Goal: Information Seeking & Learning: Check status

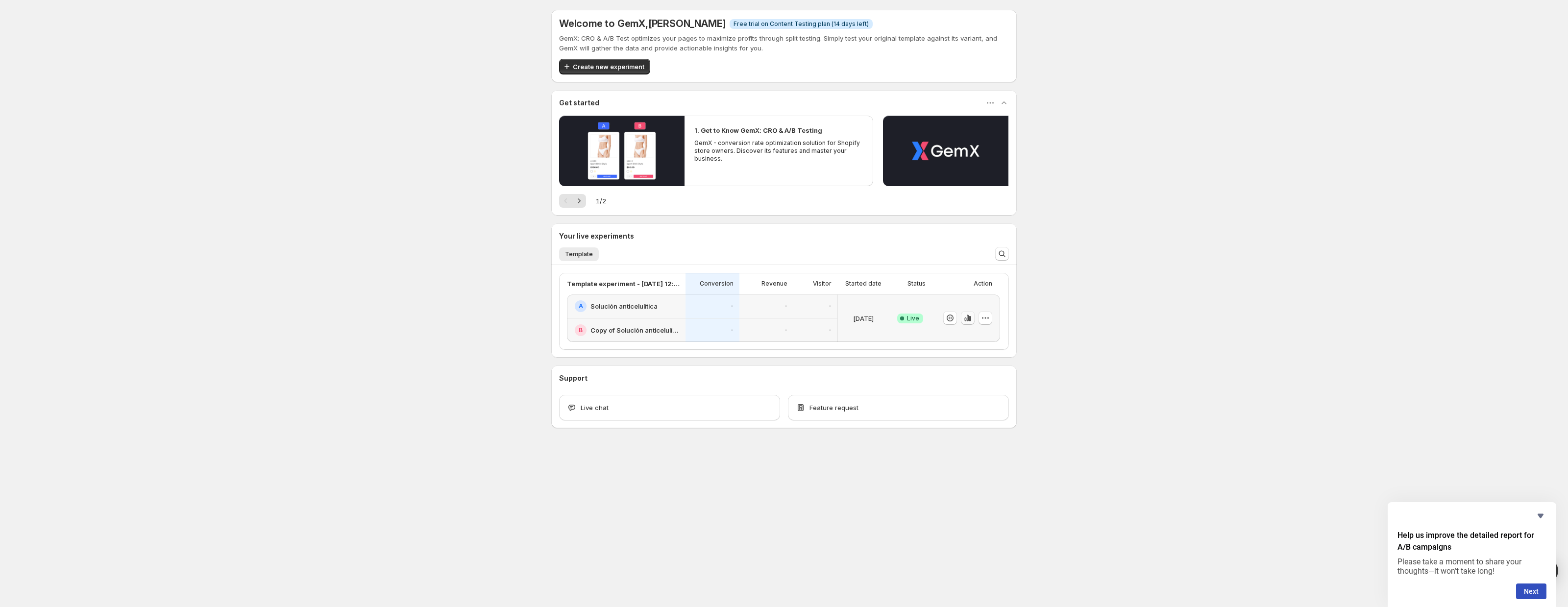
click at [969, 320] on icon "button" at bounding box center [970, 318] width 2 height 5
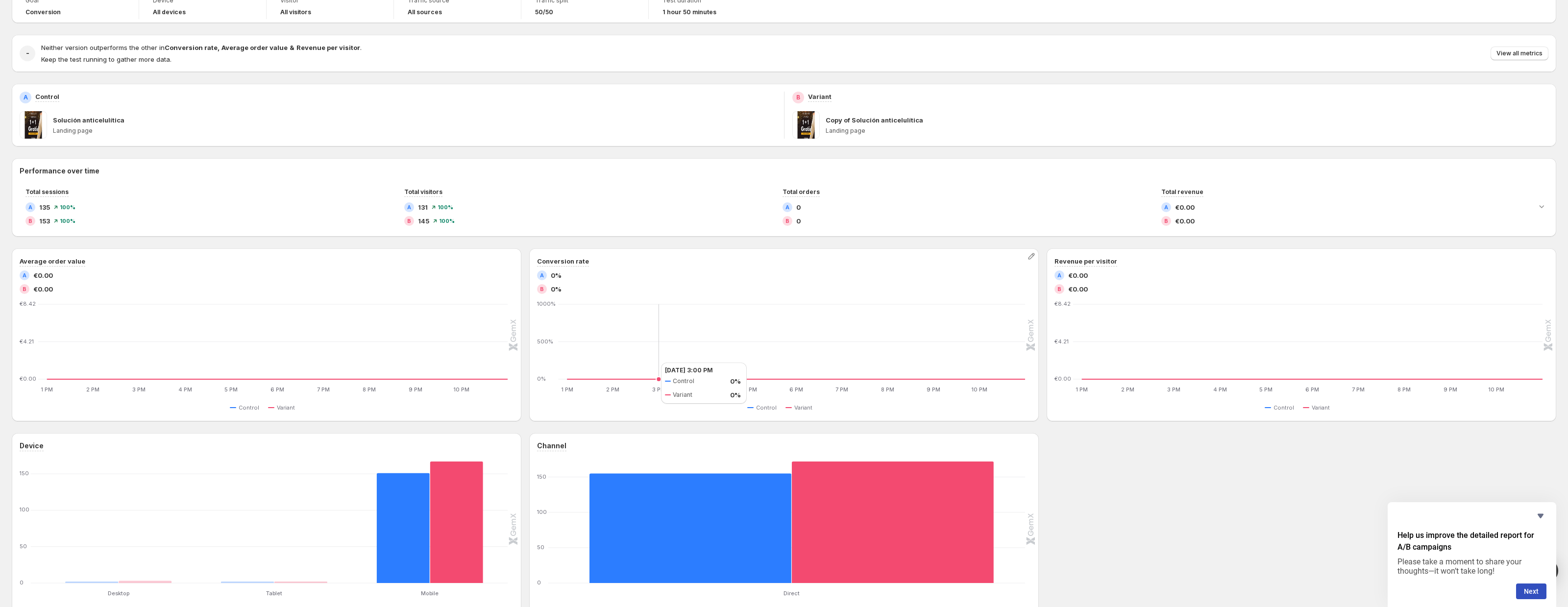
scroll to position [56, 0]
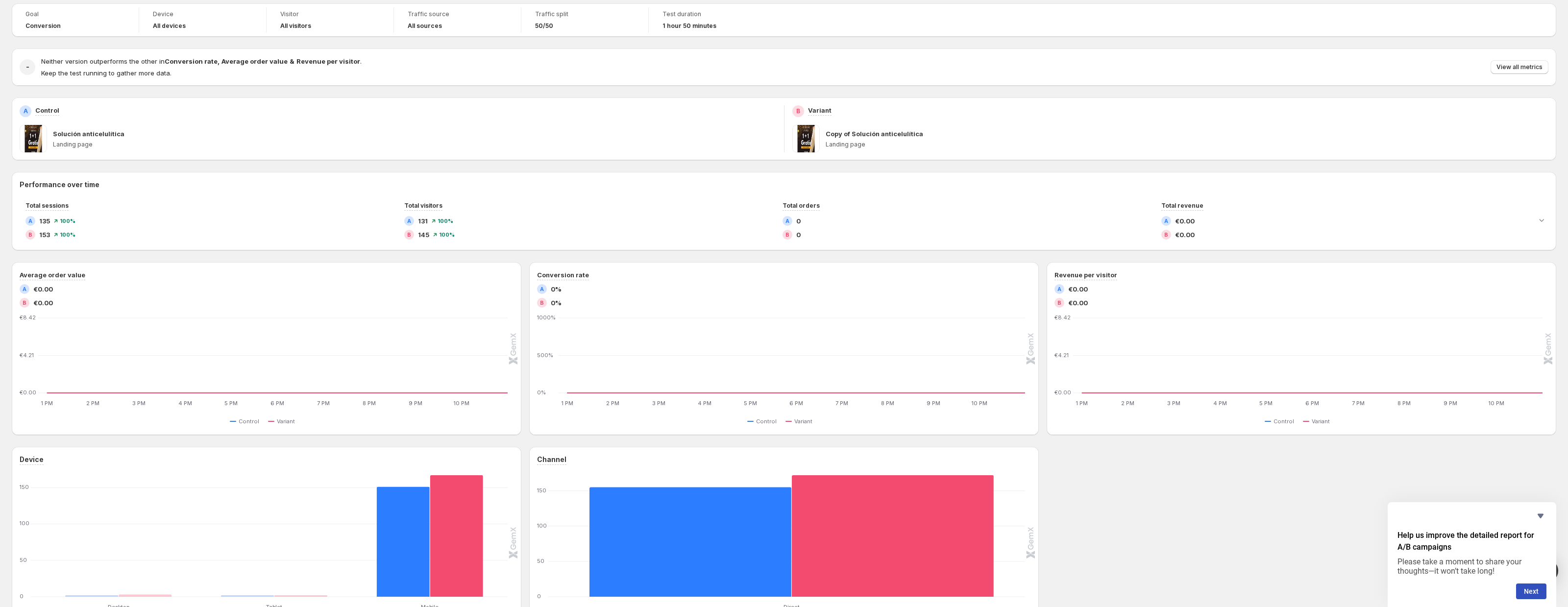
click at [1546, 514] on div "Help us improve the detailed report for A/B campaigns Please take a moment to s…" at bounding box center [1472, 555] width 169 height 105
click at [1540, 515] on icon "Hide survey" at bounding box center [1540, 516] width 6 height 5
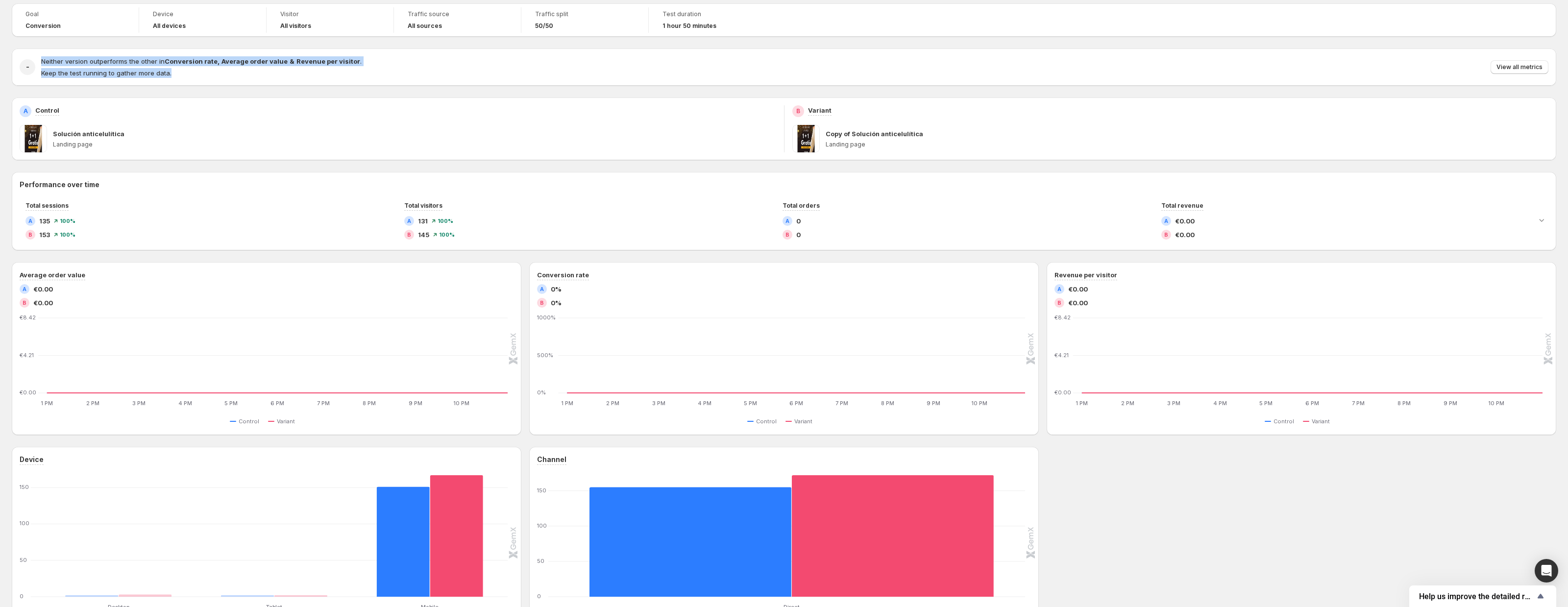
drag, startPoint x: 477, startPoint y: 73, endPoint x: 477, endPoint y: 54, distance: 19.0
click at [477, 54] on div "- Neither version outperforms the other in Conversion rate , Average order valu…" at bounding box center [783, 67] width 1544 height 37
click at [471, 44] on div at bounding box center [471, 44] width 0 height 0
click at [473, 55] on div "- Neither version outperforms the other in Conversion rate , Average order valu…" at bounding box center [783, 67] width 1544 height 37
drag, startPoint x: 438, startPoint y: 79, endPoint x: 419, endPoint y: 52, distance: 33.0
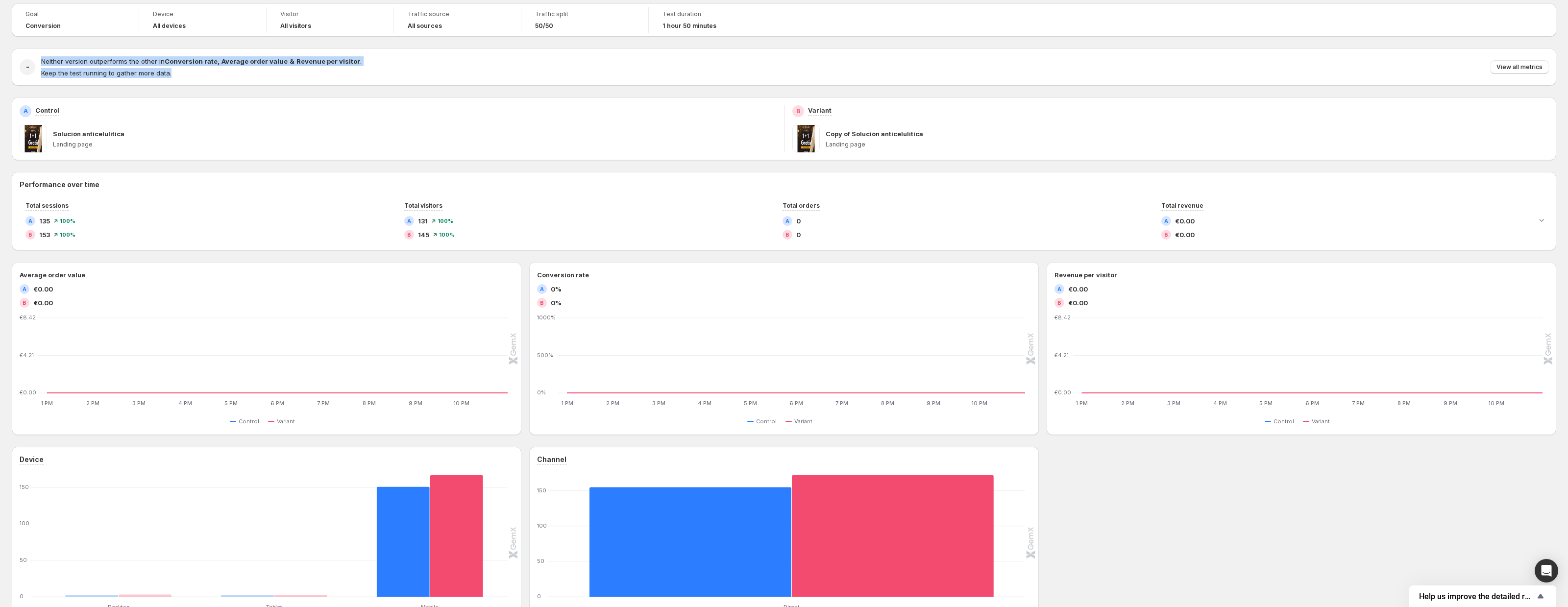
click at [420, 52] on div "- Neither version outperforms the other in Conversion rate , Average order valu…" at bounding box center [783, 67] width 1544 height 37
click at [413, 44] on div at bounding box center [413, 44] width 0 height 0
click at [518, 75] on div "Neither version outperforms the other in Conversion rate , Average order value …" at bounding box center [794, 67] width 1507 height 22
click at [1372, 8] on div "Goal Conversion Device All devices Visitor All visitors Traffic source All sour…" at bounding box center [783, 19] width 1544 height 33
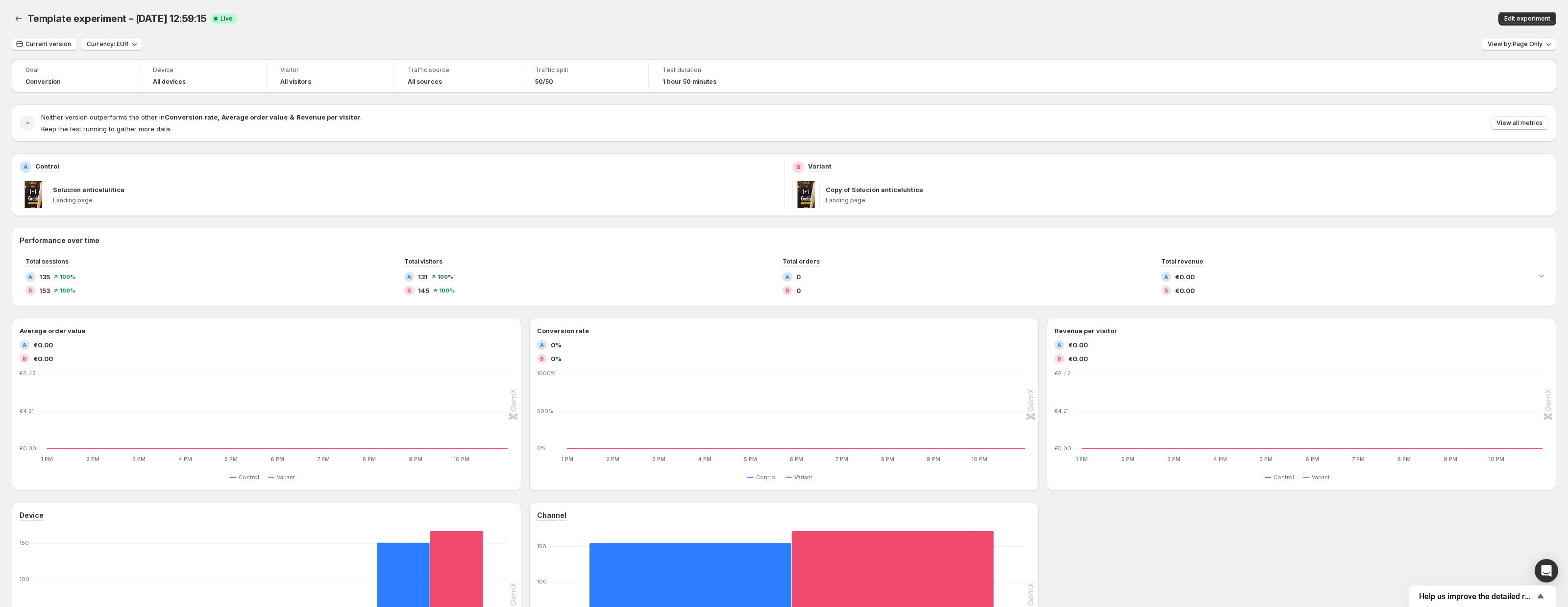
click at [958, 64] on div "Goal Conversion Device All devices Visitor All visitors Traffic source All sour…" at bounding box center [783, 75] width 1544 height 33
click at [1533, 46] on span "View by: Page Only" at bounding box center [1514, 44] width 55 height 8
click at [1503, 108] on span "Calculates metrics across the entire session, starting from the experiment page…" at bounding box center [1456, 113] width 181 height 17
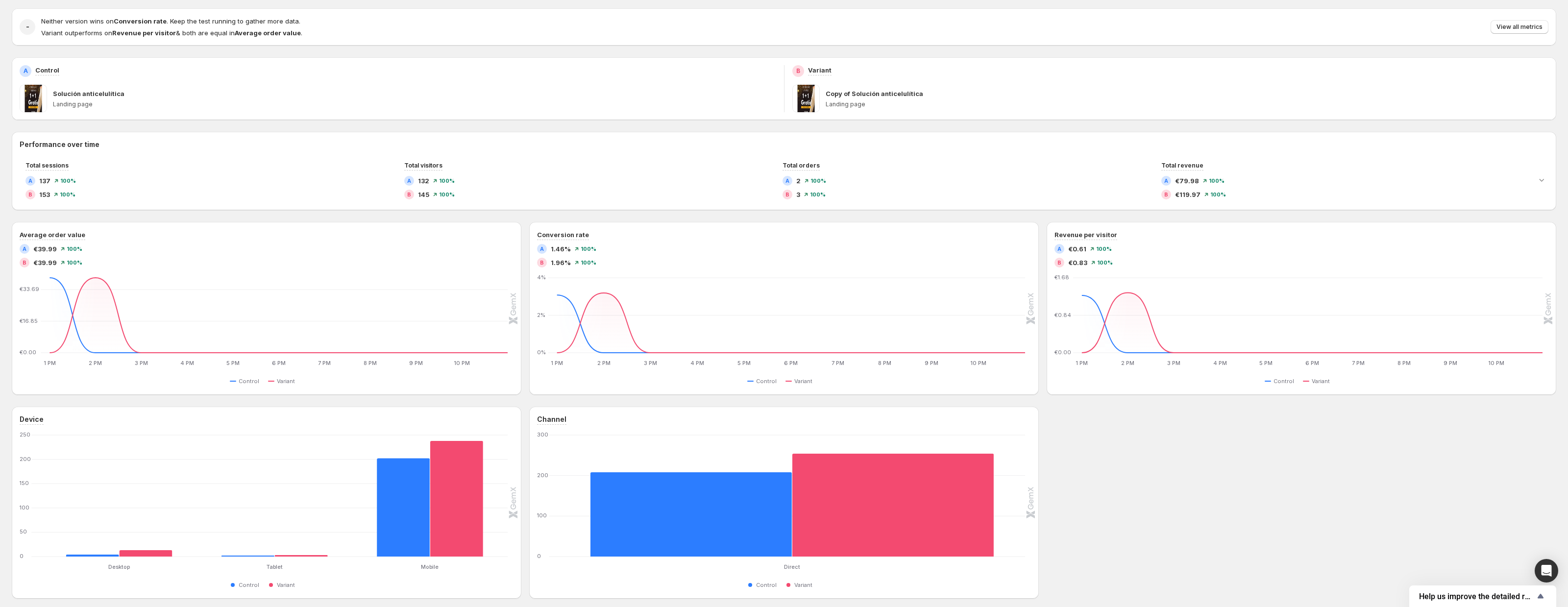
scroll to position [99, 0]
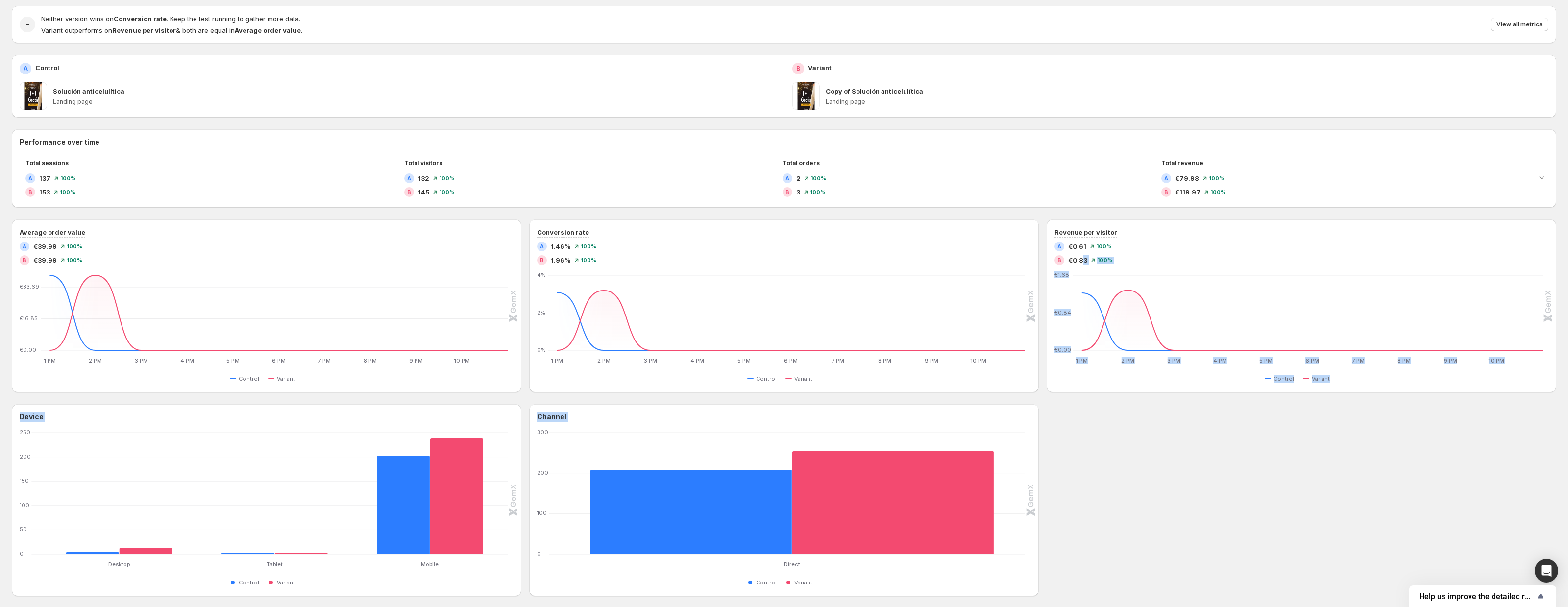
drag, startPoint x: 1089, startPoint y: 470, endPoint x: 1082, endPoint y: 255, distance: 215.1
click at [1082, 255] on div "Performance over time Total sessions A 137 100 % B 153 100 % Total visitors A 1…" at bounding box center [783, 363] width 1544 height 467
click at [1021, 218] on div "Performance over time Total sessions A 137 100 % B 153 100 % Total visitors A 1…" at bounding box center [783, 363] width 1544 height 467
drag, startPoint x: 1021, startPoint y: 213, endPoint x: 1152, endPoint y: 407, distance: 234.1
click at [1152, 407] on div "Performance over time Total sessions A 137 100 % B 153 100 % Total visitors A 1…" at bounding box center [783, 363] width 1544 height 467
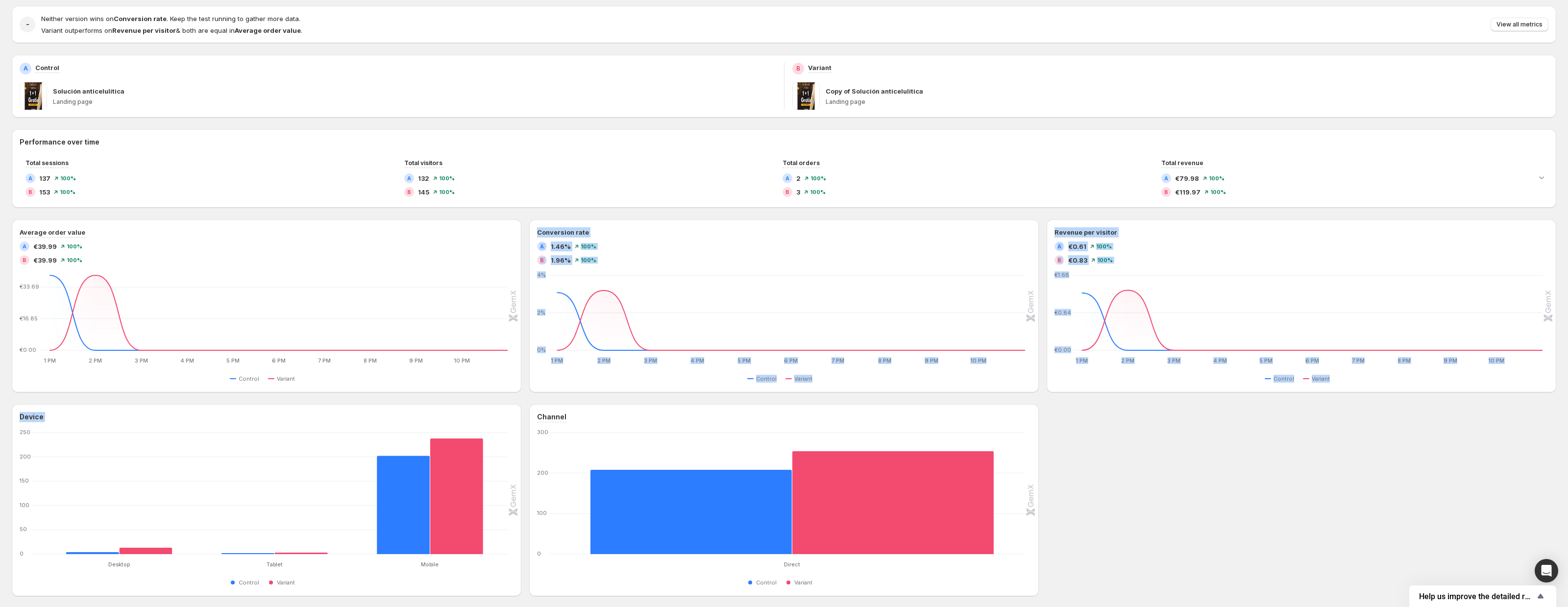
click at [1152, 407] on div "Device Desktop Desktop Tablet Tablet Mobile Mobile [PHONE_NUMBER] Control Varia…" at bounding box center [783, 500] width 1544 height 192
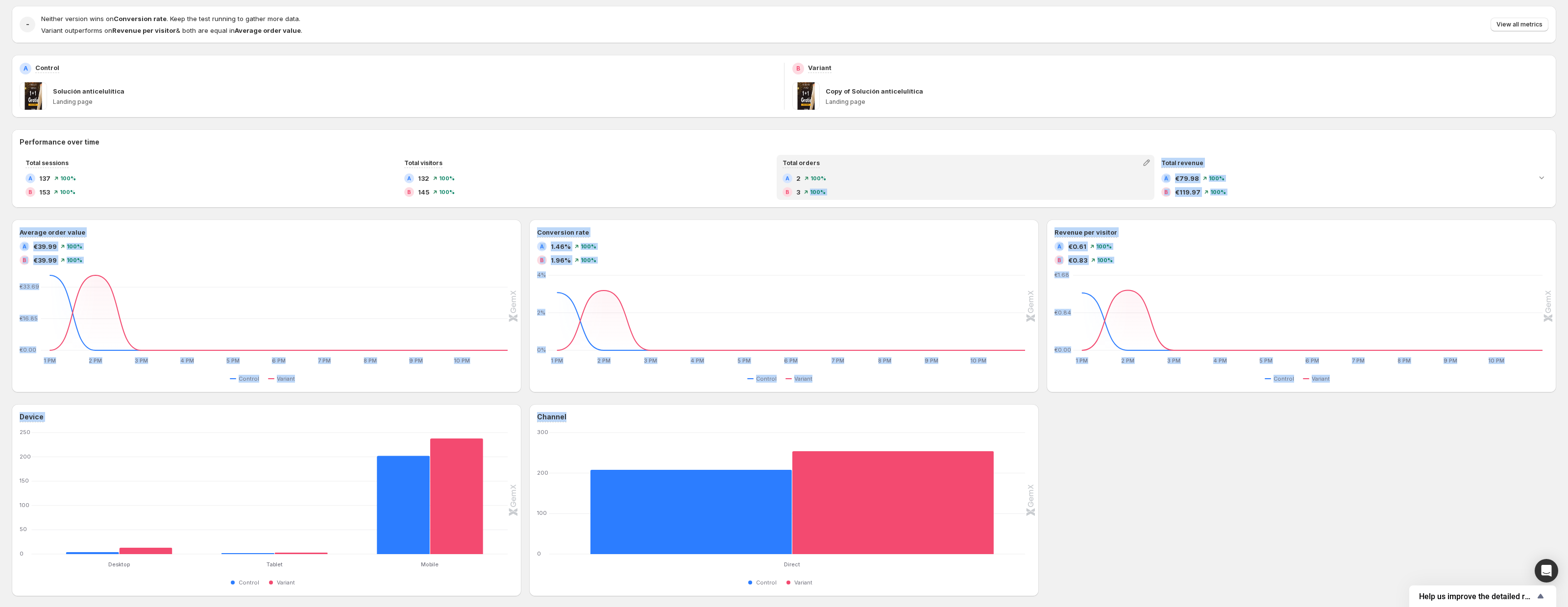
drag, startPoint x: 1165, startPoint y: 424, endPoint x: 958, endPoint y: 189, distance: 313.2
click at [958, 189] on div "Performance over time Total sessions A 137 100 % B 153 100 % Total visitors A 1…" at bounding box center [783, 363] width 1544 height 467
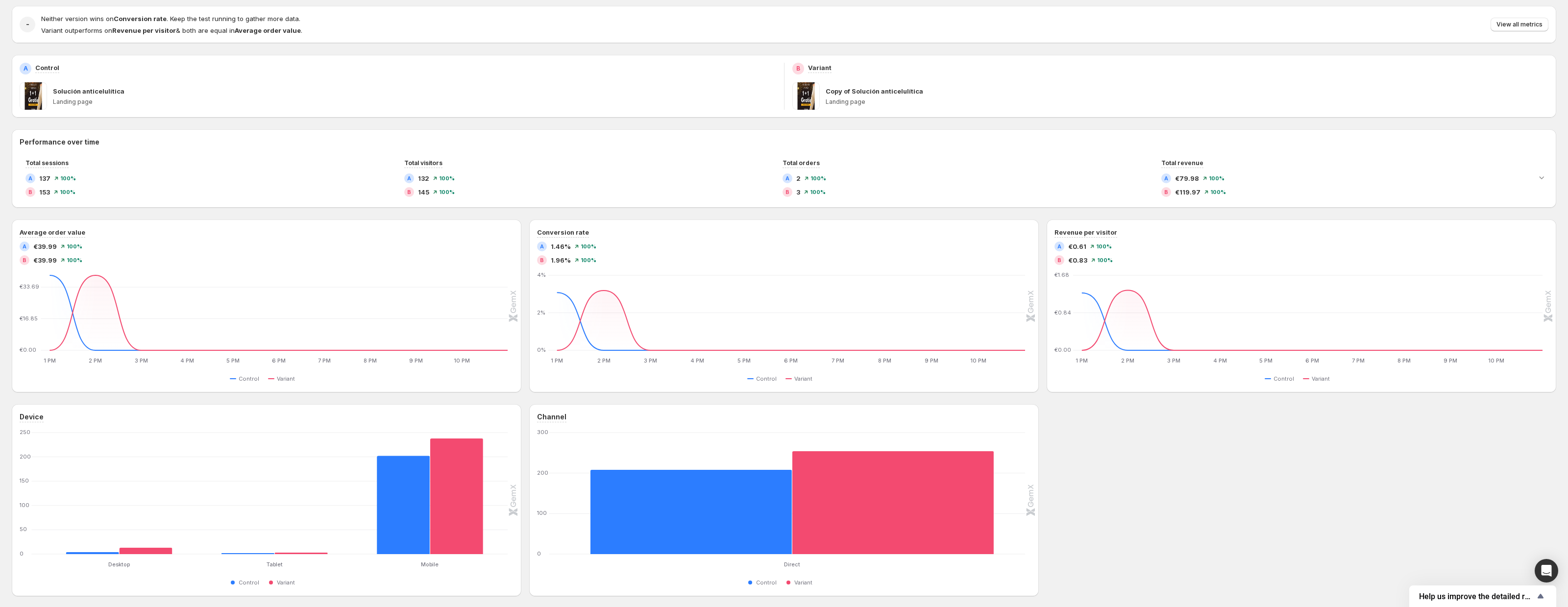
click at [932, 209] on div "Performance over time Total sessions A 137 100 % B 153 100 % Total visitors A 1…" at bounding box center [783, 363] width 1544 height 467
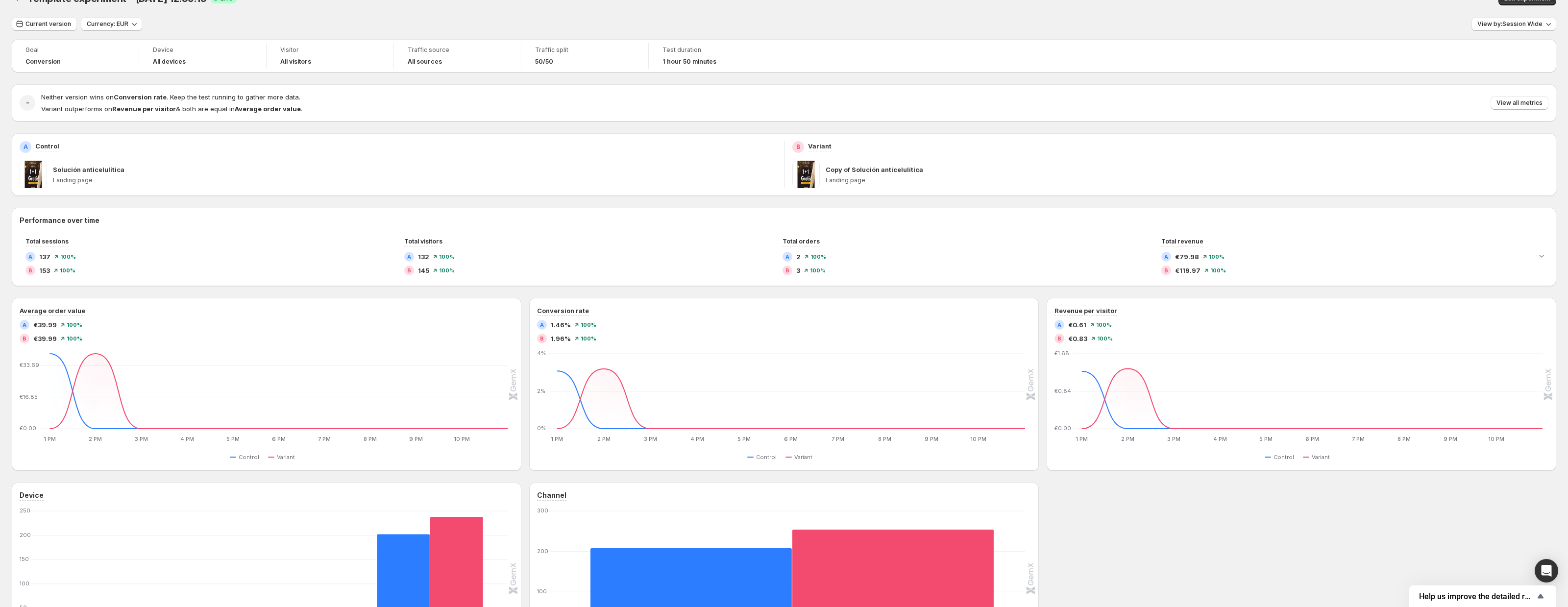
scroll to position [0, 0]
